Goal: Task Accomplishment & Management: Use online tool/utility

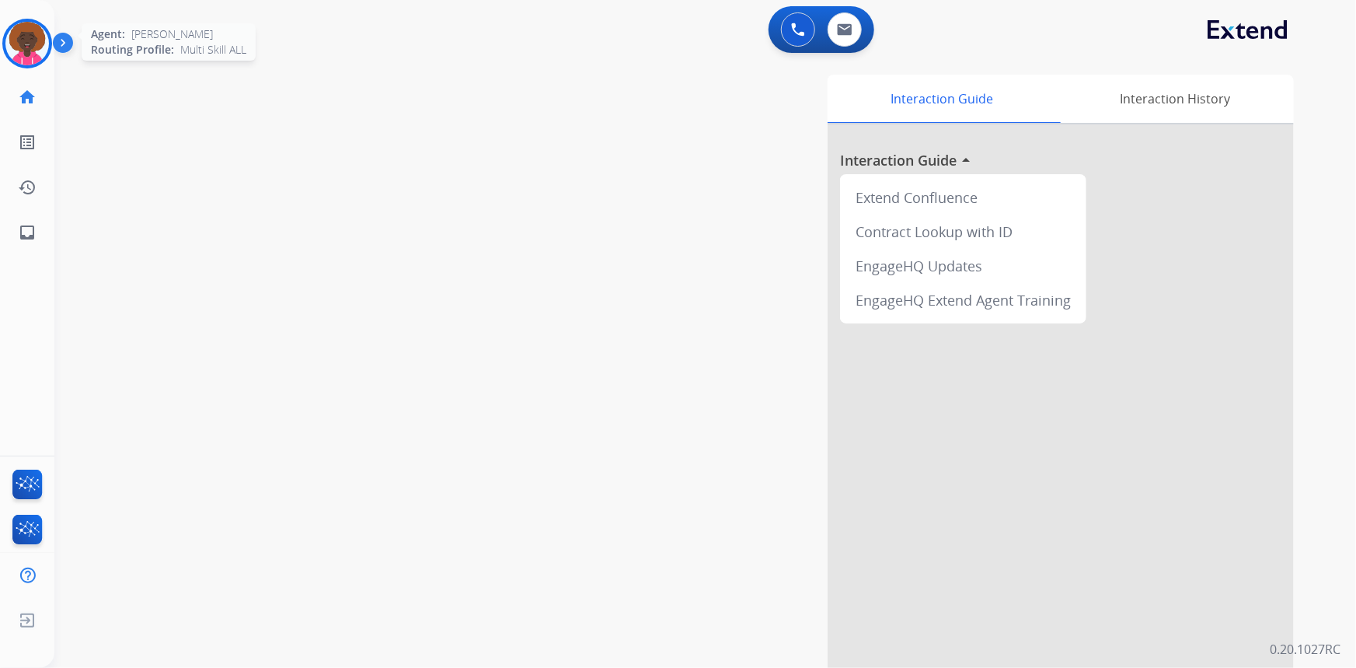
click at [42, 39] on img at bounding box center [27, 44] width 44 height 44
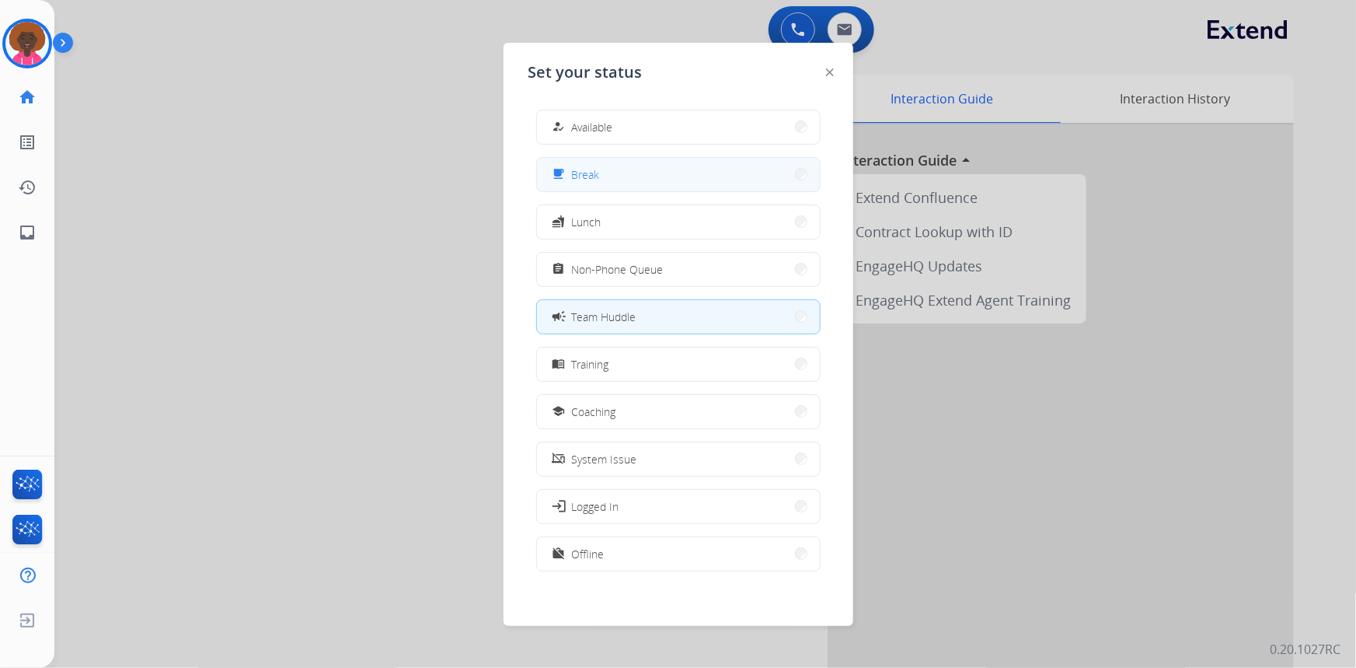
click at [664, 175] on button "free_breakfast Break" at bounding box center [678, 174] width 283 height 33
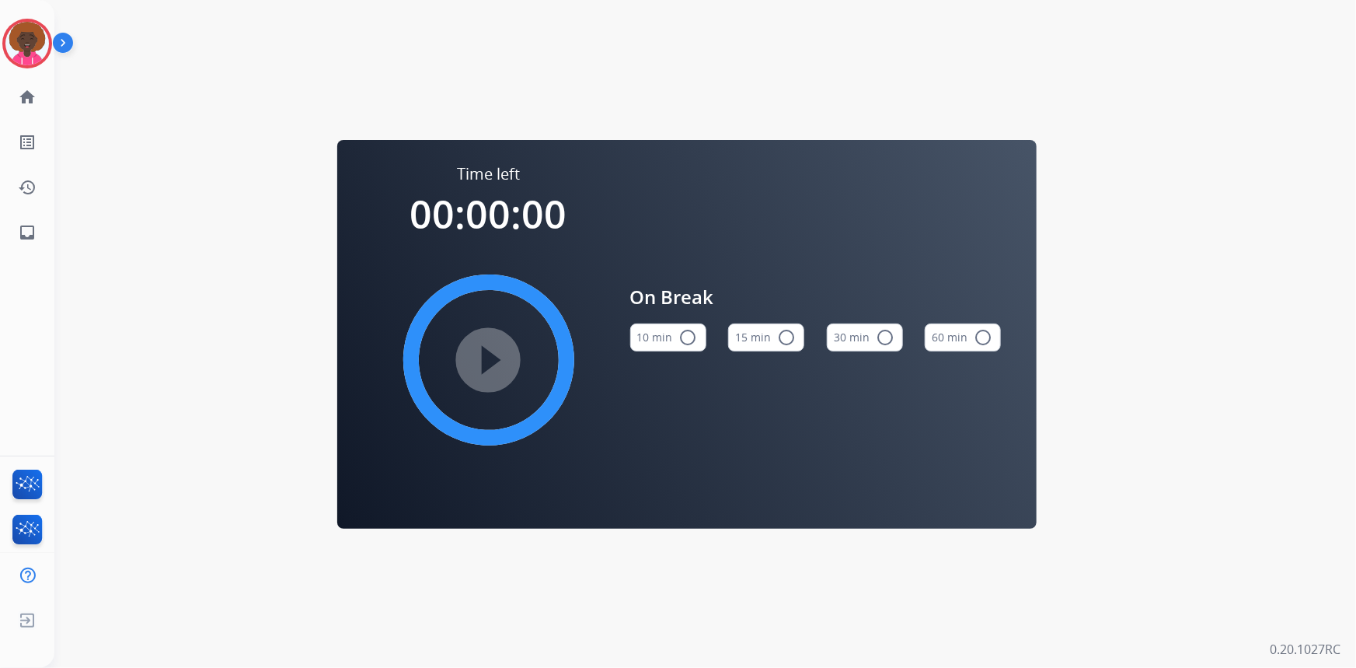
click at [793, 337] on mat-icon "radio_button_unchecked" at bounding box center [786, 337] width 19 height 19
click at [480, 351] on mat-icon "play_circle_filled" at bounding box center [489, 360] width 19 height 19
click at [44, 41] on img at bounding box center [27, 44] width 44 height 44
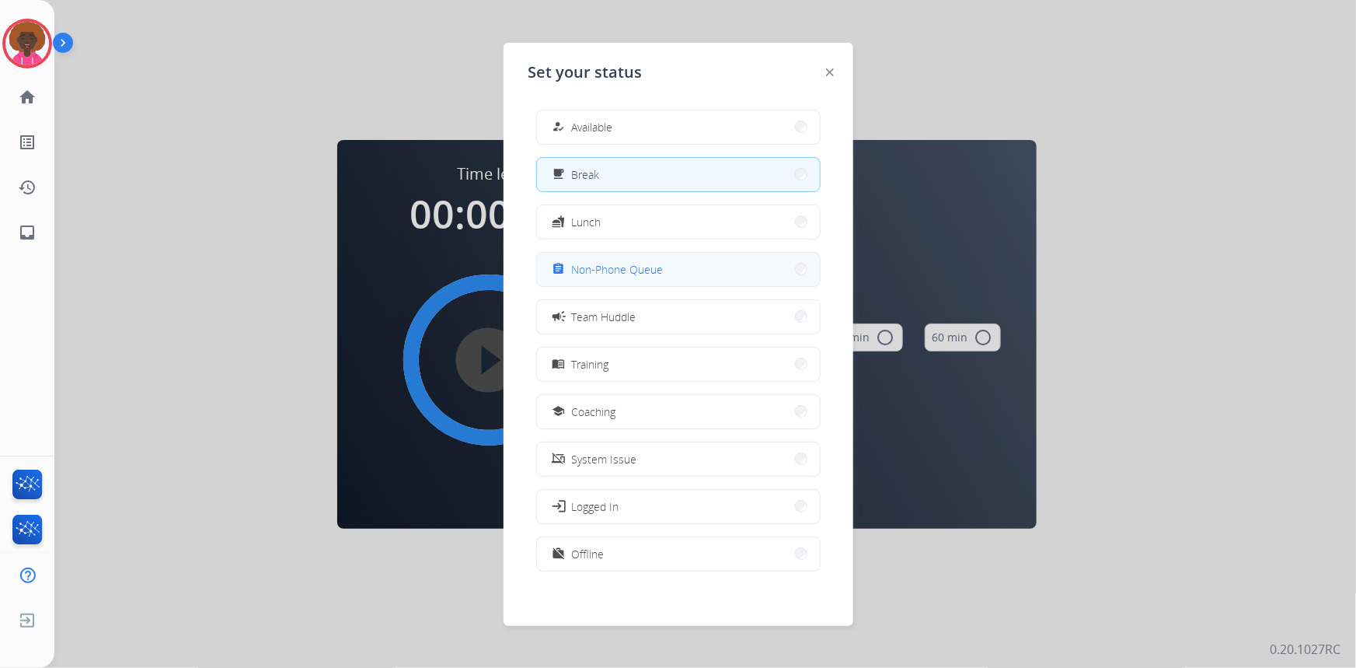
click at [720, 267] on button "assignment Non-Phone Queue" at bounding box center [678, 269] width 283 height 33
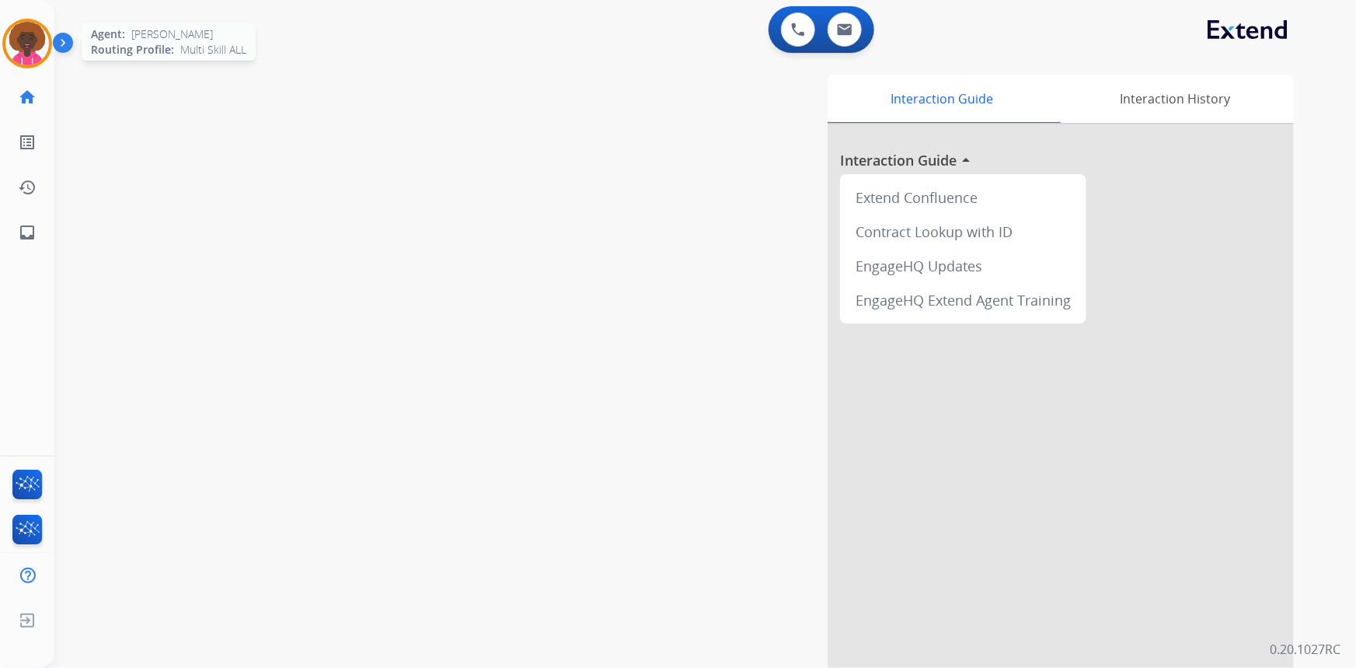
click at [27, 46] on img at bounding box center [27, 44] width 44 height 44
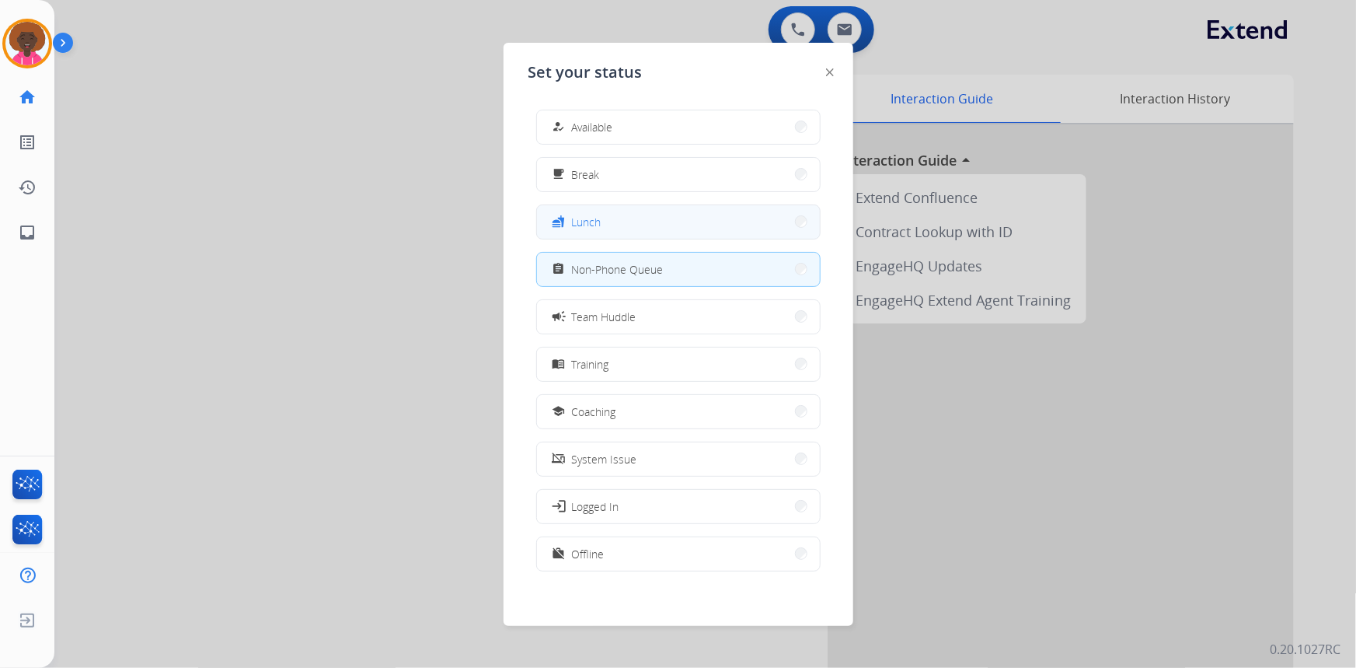
click at [622, 221] on button "fastfood Lunch" at bounding box center [678, 221] width 283 height 33
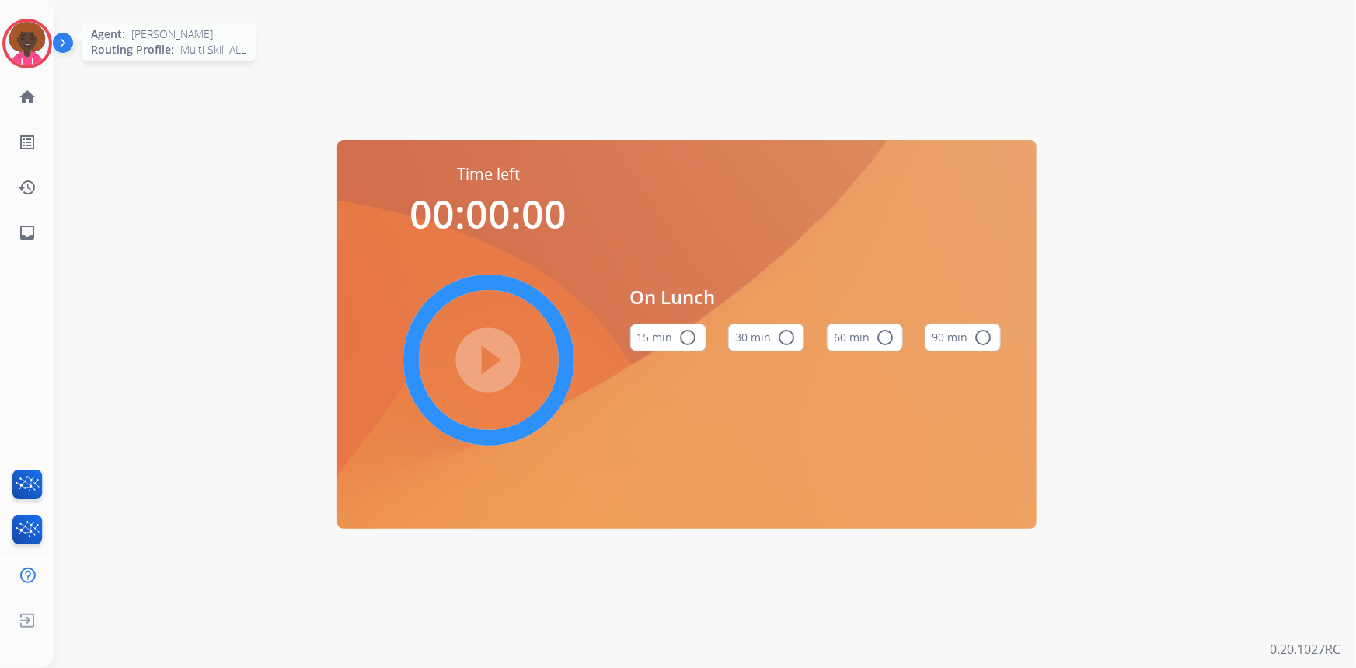
click at [3, 29] on div "Agent: [PERSON_NAME] Profile: Multi Skill ALL" at bounding box center [27, 44] width 50 height 50
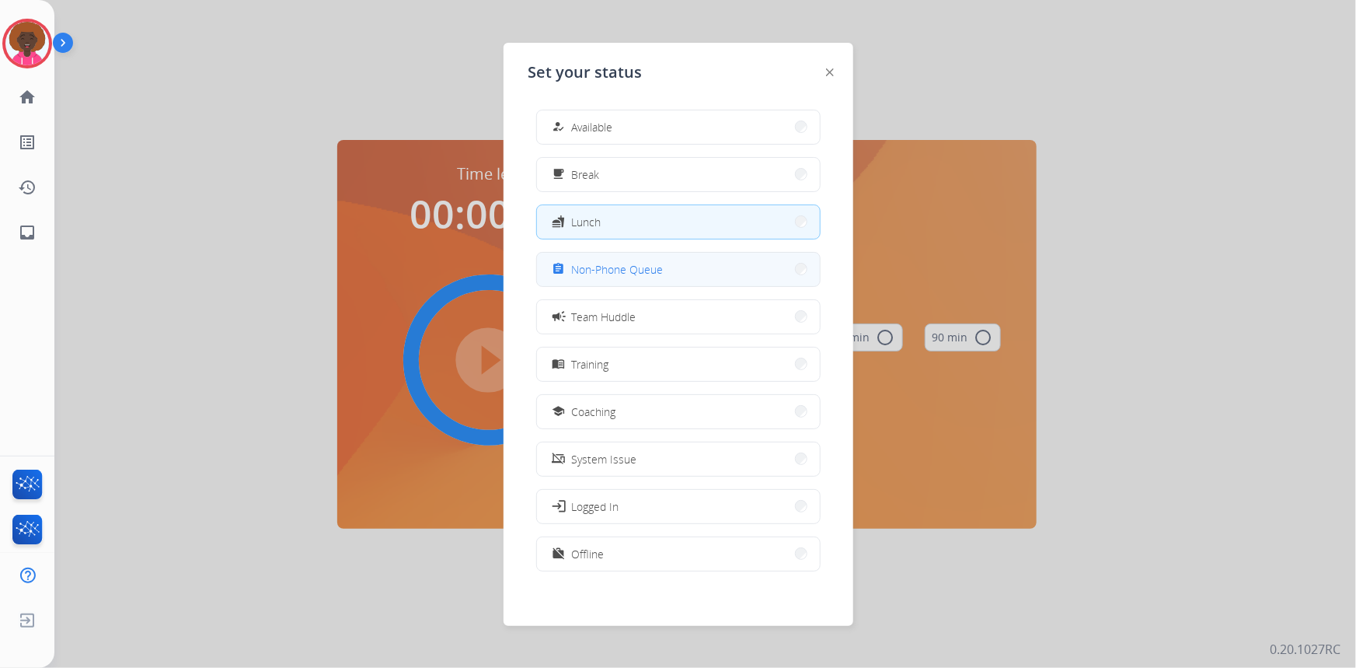
click at [640, 282] on button "assignment Non-Phone Queue" at bounding box center [678, 269] width 283 height 33
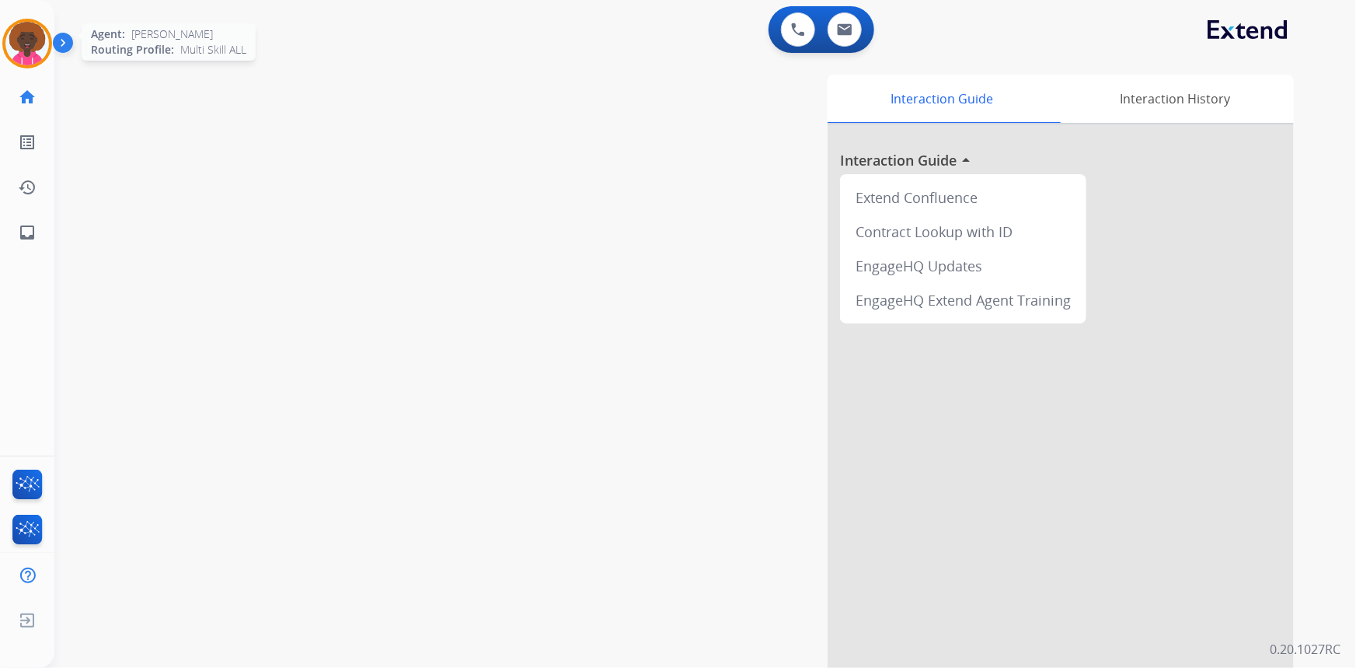
click at [39, 53] on img at bounding box center [27, 44] width 44 height 44
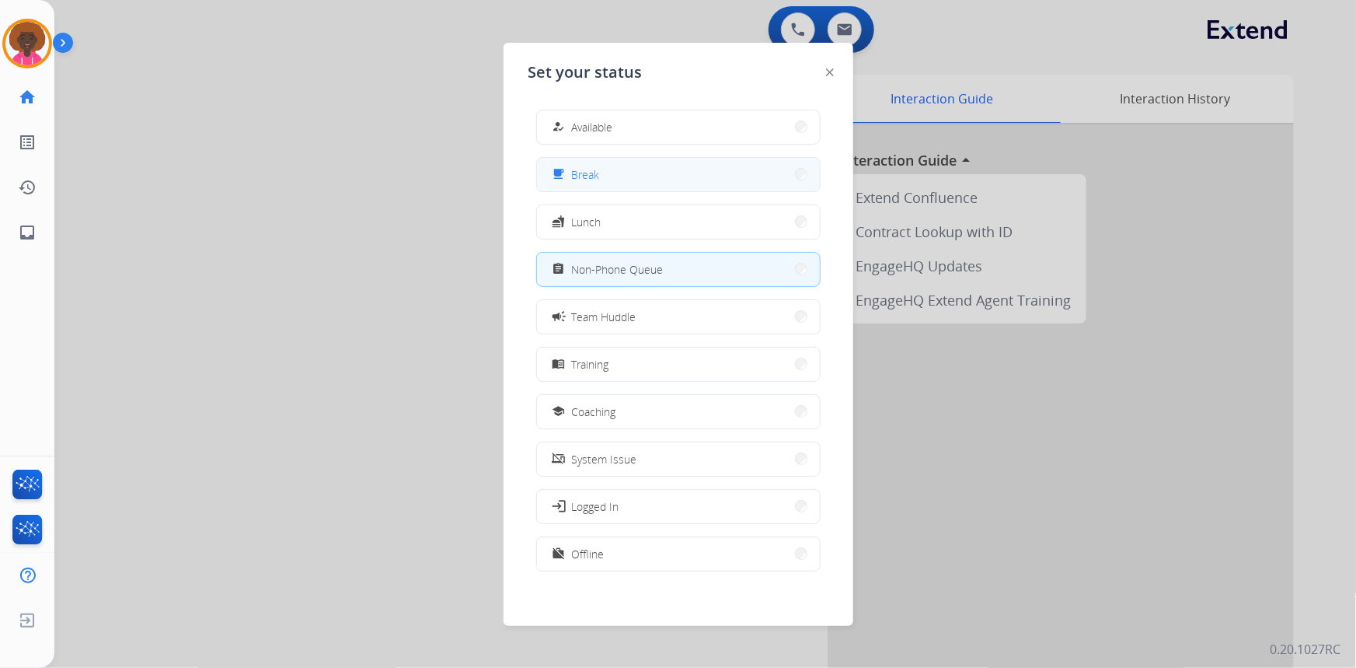
click at [668, 171] on button "free_breakfast Break" at bounding box center [678, 174] width 283 height 33
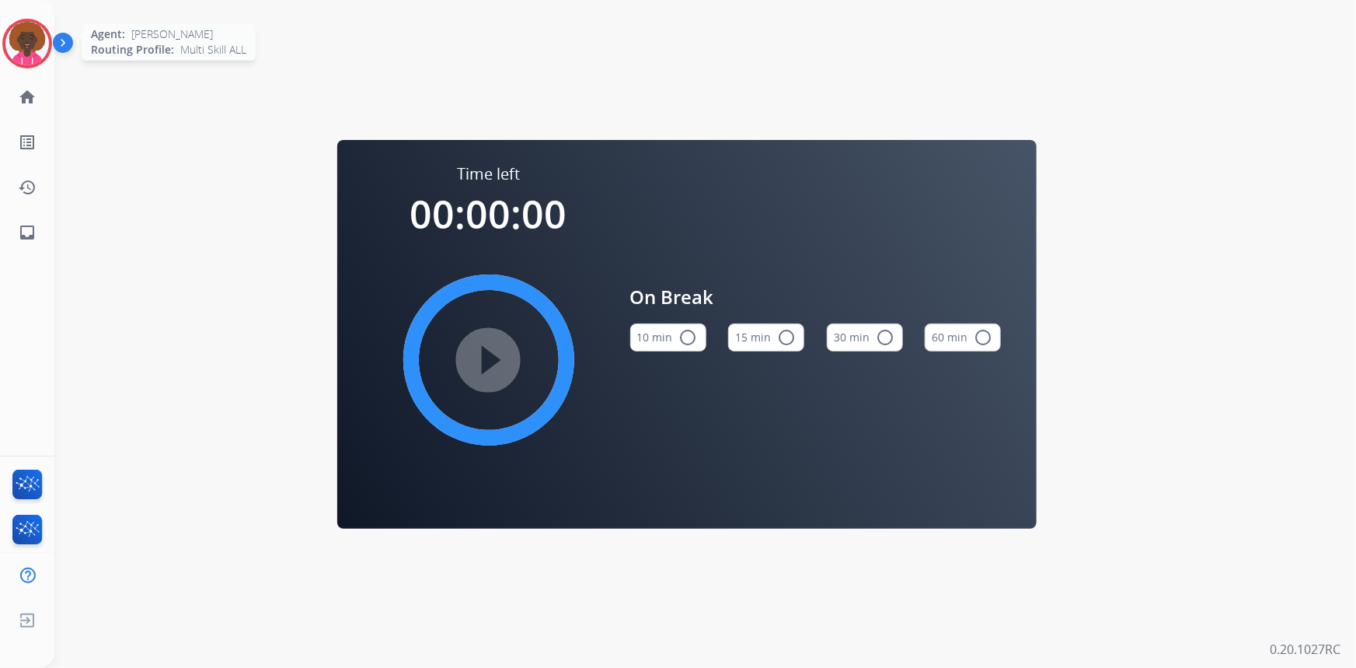
click at [10, 53] on img at bounding box center [27, 44] width 44 height 44
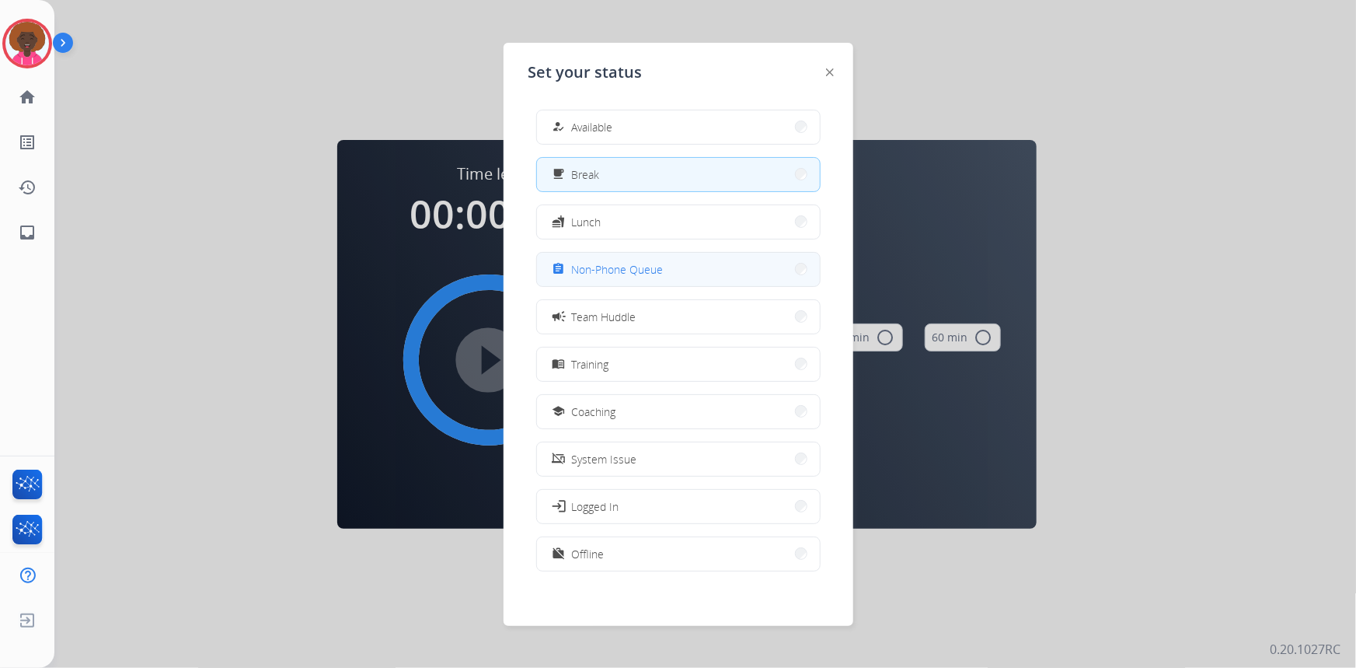
click at [732, 270] on button "assignment Non-Phone Queue" at bounding box center [678, 269] width 283 height 33
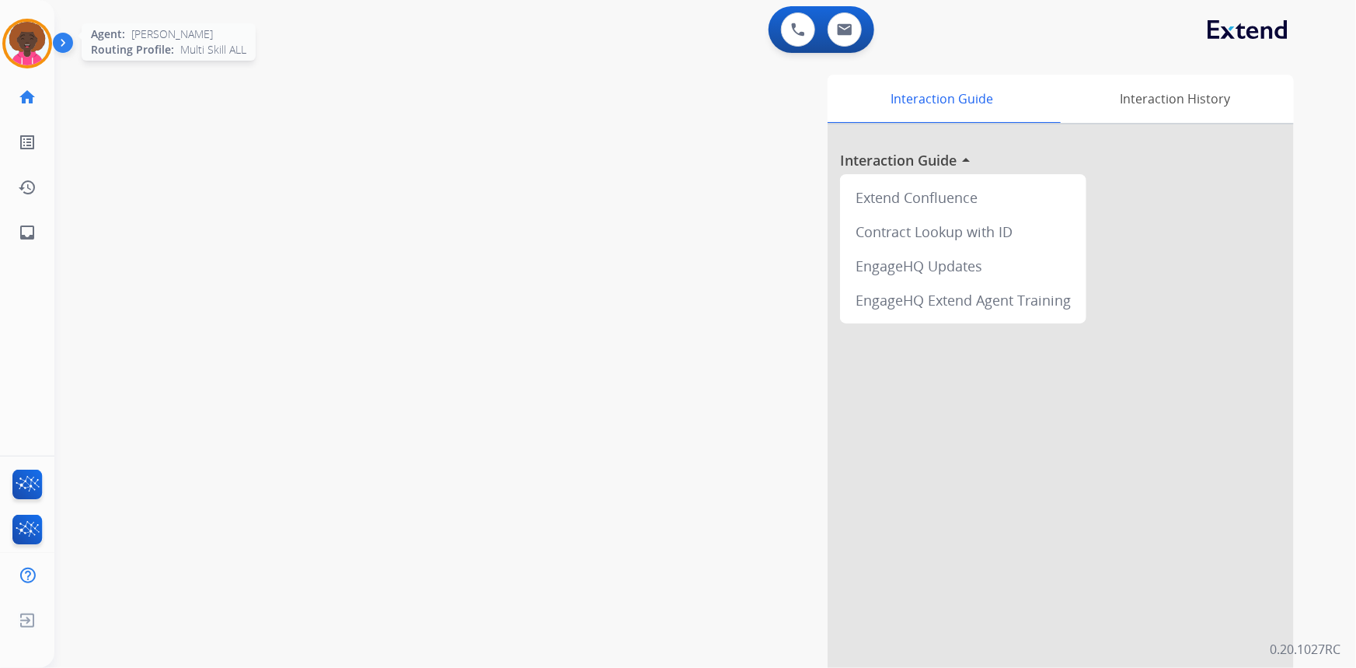
click at [35, 34] on img at bounding box center [27, 44] width 44 height 44
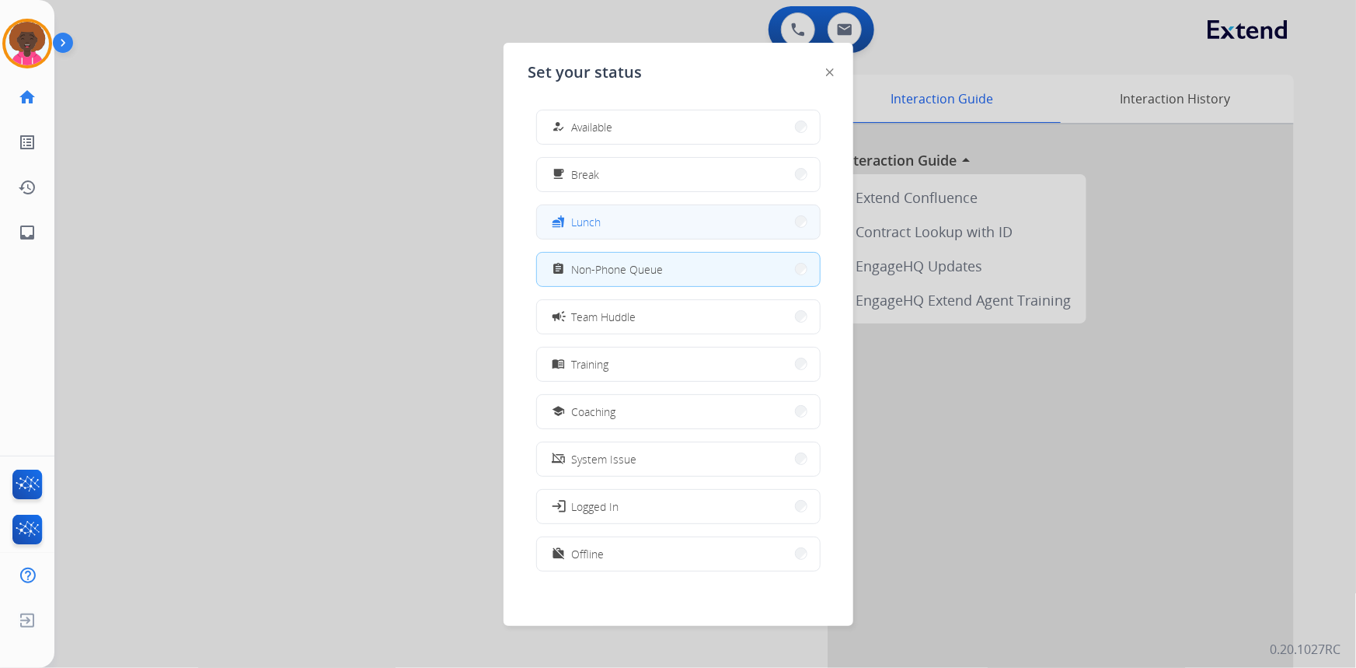
click at [666, 233] on button "fastfood Lunch" at bounding box center [678, 221] width 283 height 33
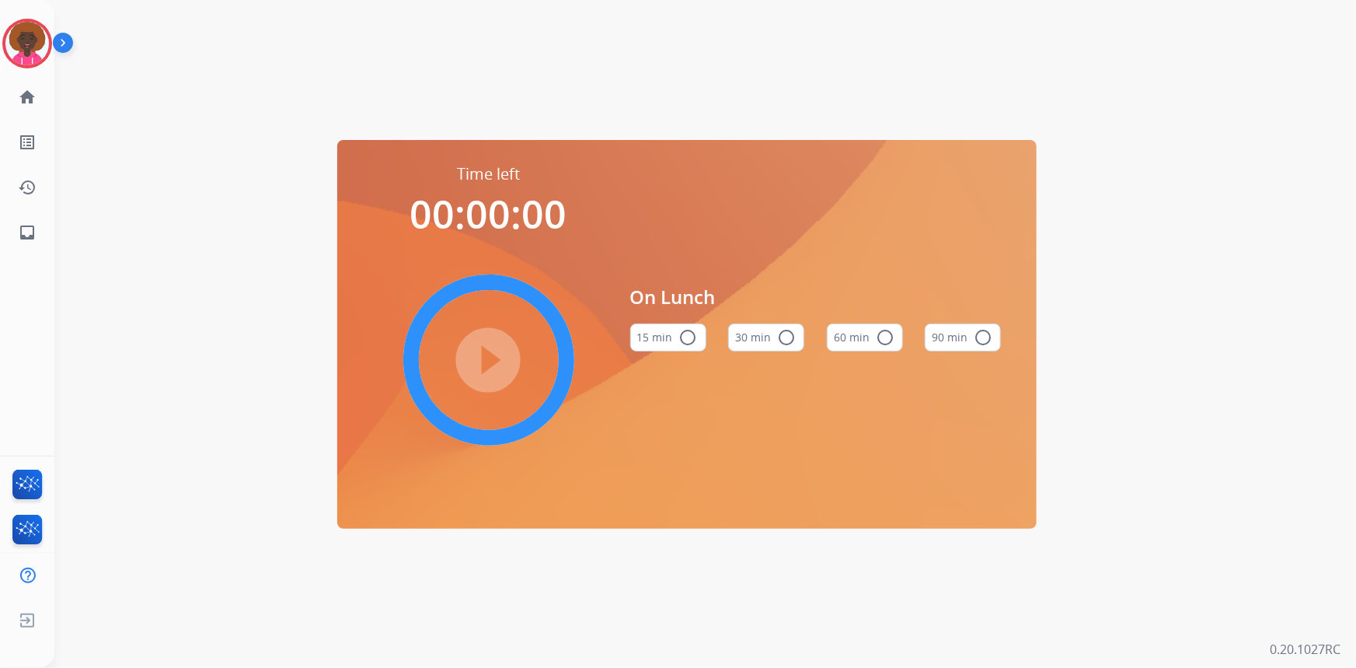
click at [901, 342] on div "60 min radio_button_unchecked" at bounding box center [865, 337] width 76 height 53
click at [881, 337] on mat-icon "radio_button_unchecked" at bounding box center [885, 337] width 19 height 19
click at [490, 351] on mat-icon "play_circle_filled" at bounding box center [489, 360] width 19 height 19
